Goal: Check status: Check status

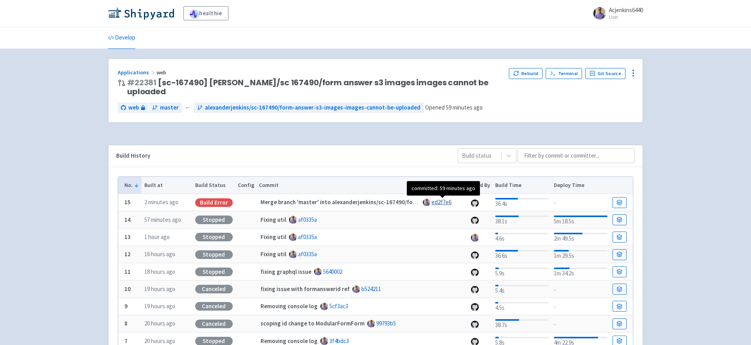
click at [446, 199] on link "ed2f7e6" at bounding box center [441, 201] width 20 height 7
click at [296, 151] on div "Build History" at bounding box center [280, 155] width 329 height 9
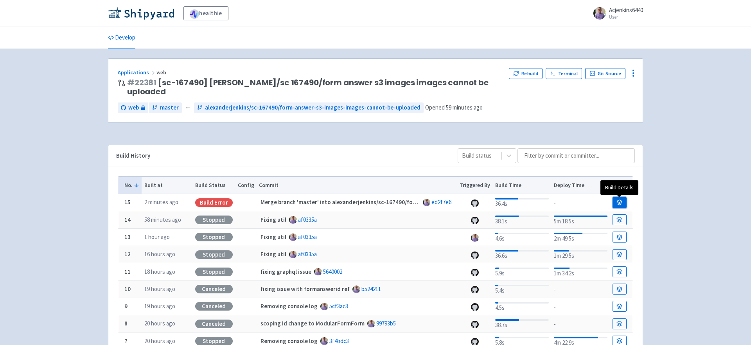
click at [623, 198] on link at bounding box center [620, 202] width 14 height 11
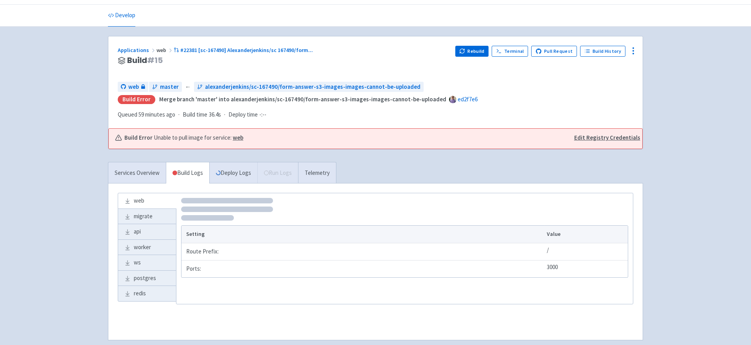
scroll to position [29, 0]
